Goal: Find specific page/section: Find specific page/section

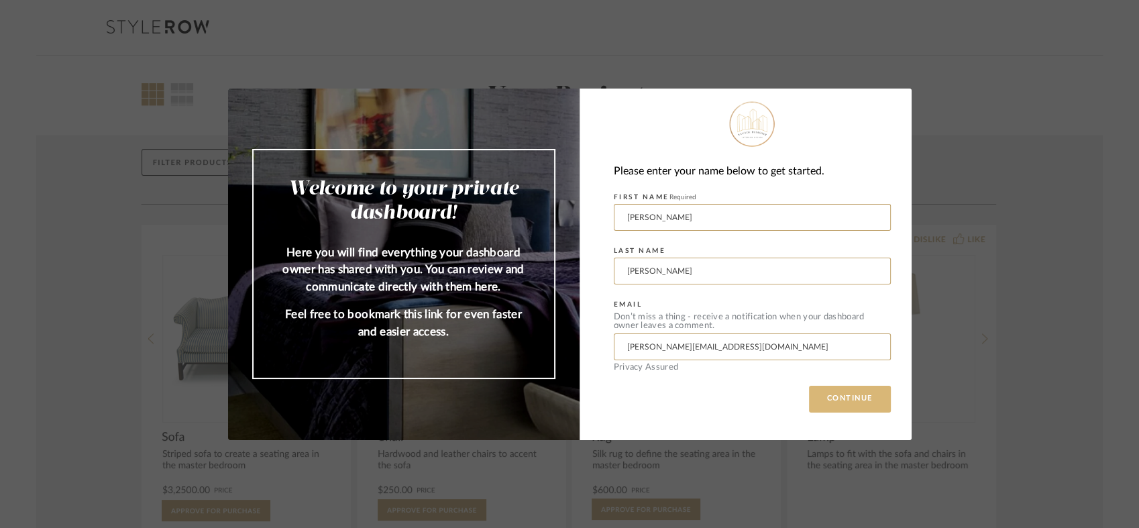
click at [838, 396] on button "CONTINUE" at bounding box center [850, 399] width 82 height 27
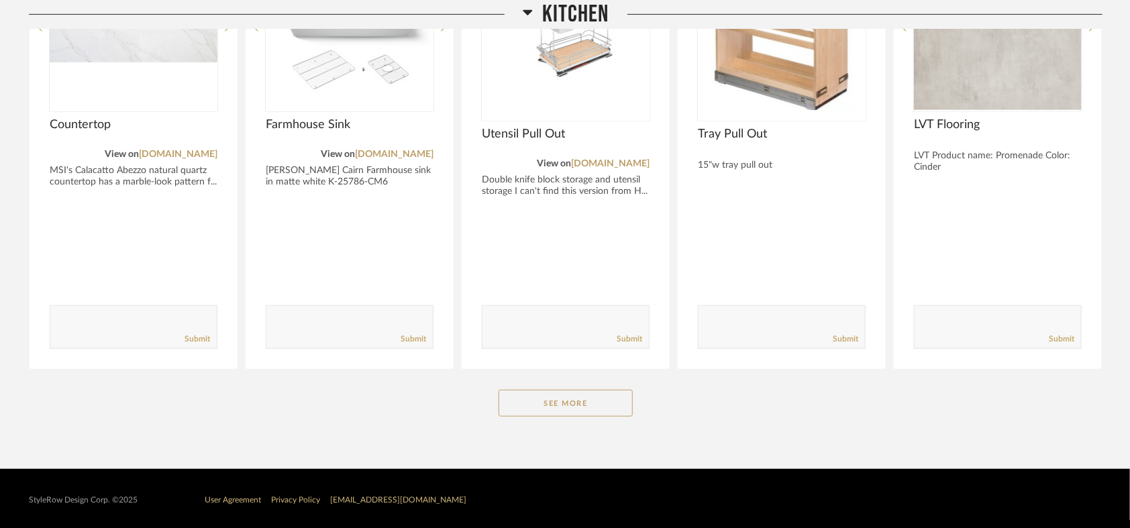
scroll to position [335, 0]
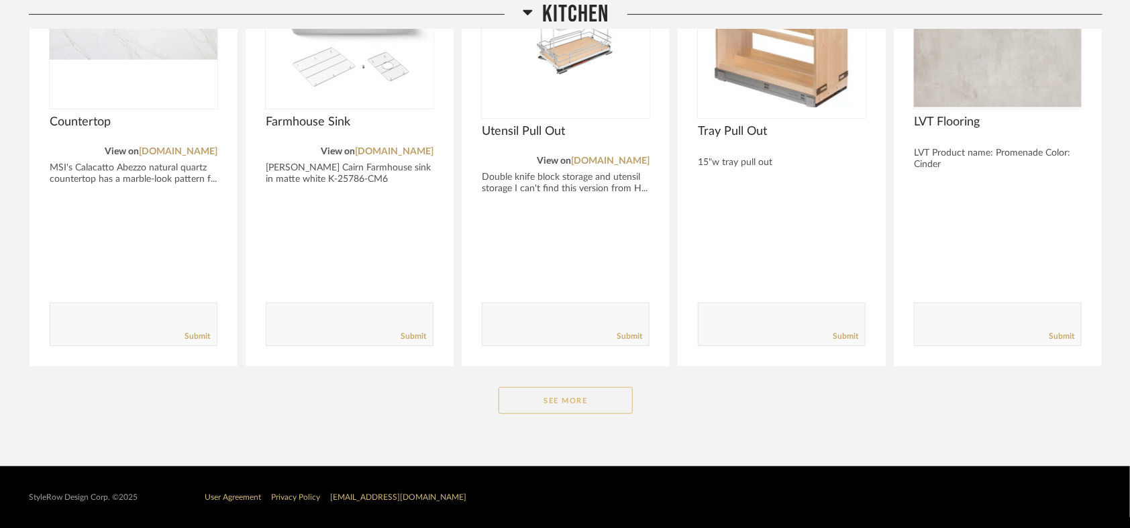
click at [628, 395] on button "See More" at bounding box center [565, 400] width 134 height 27
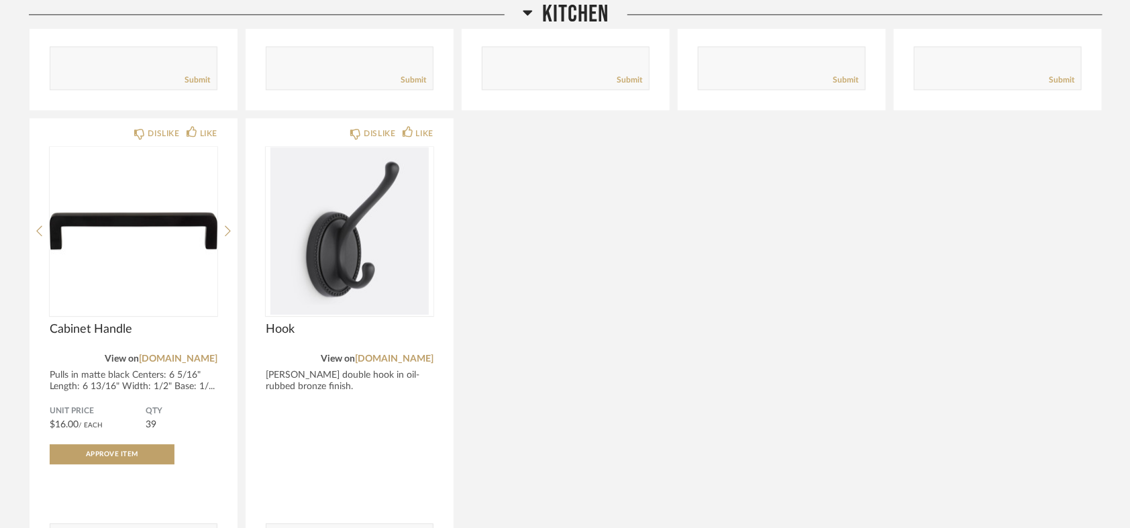
scroll to position [1528, 0]
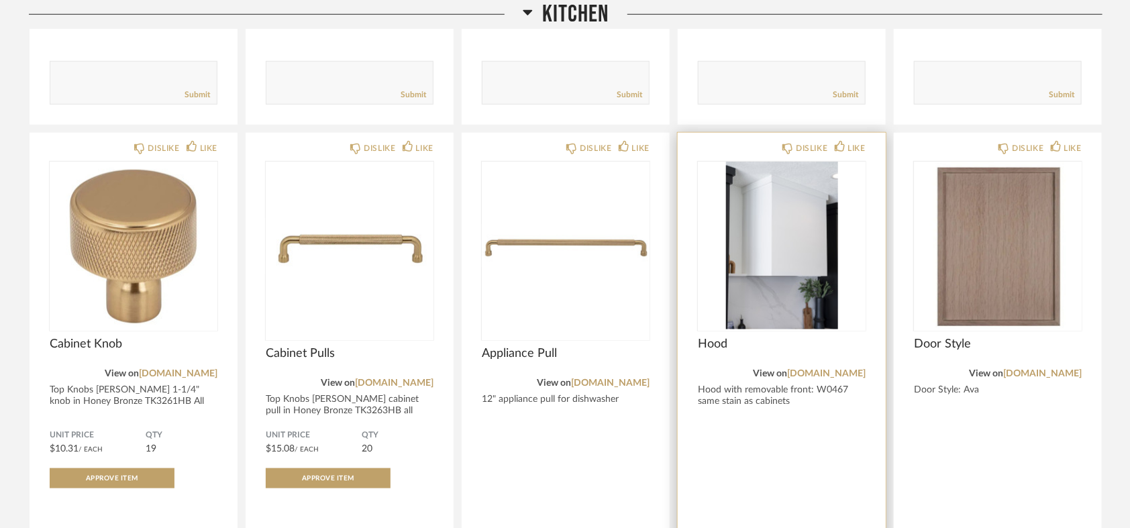
scroll to position [606, 0]
